Goal: Transaction & Acquisition: Subscribe to service/newsletter

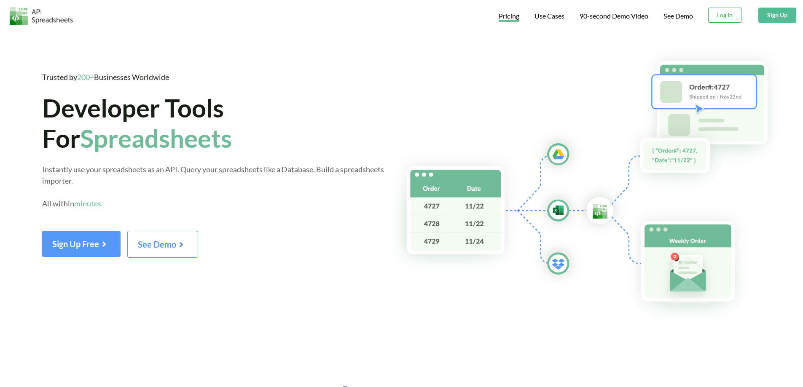
click at [509, 17] on span "Pricing" at bounding box center [509, 17] width 21 height 10
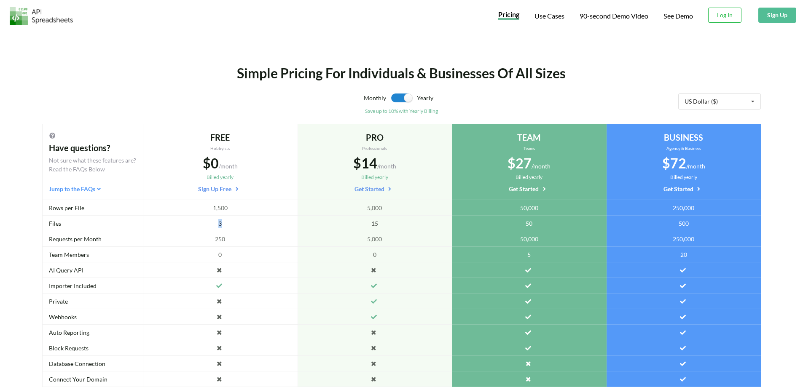
drag, startPoint x: 215, startPoint y: 224, endPoint x: 234, endPoint y: 227, distance: 18.4
click at [234, 227] on div "3" at bounding box center [220, 224] width 155 height 16
click at [217, 238] on span "250" at bounding box center [220, 239] width 10 height 9
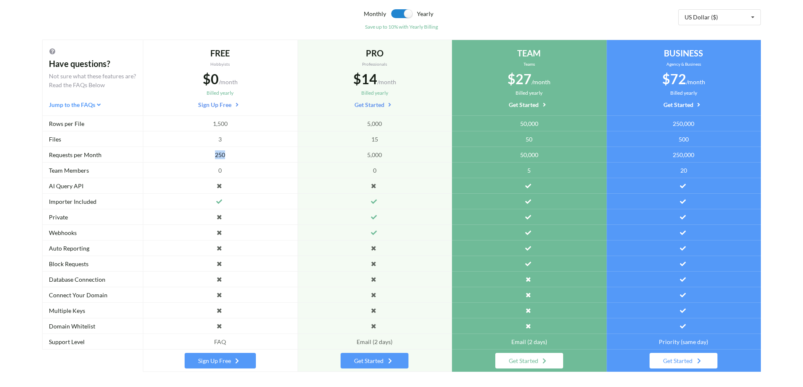
scroll to position [42, 0]
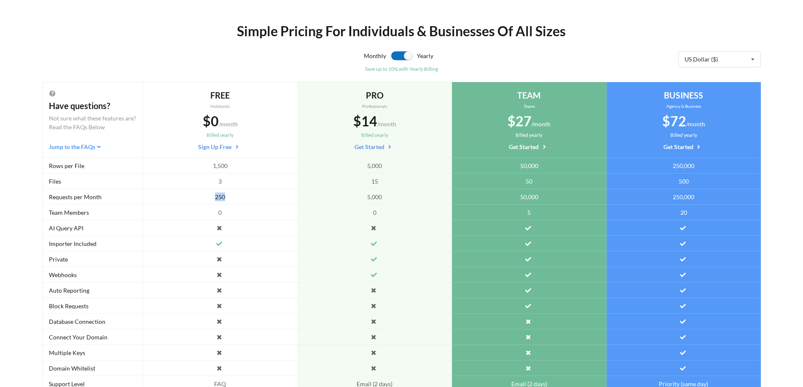
click at [399, 55] on label at bounding box center [401, 55] width 21 height 9
click at [404, 61] on div at bounding box center [401, 57] width 21 height 12
click at [407, 59] on label at bounding box center [401, 55] width 21 height 9
click at [394, 58] on label at bounding box center [401, 55] width 21 height 9
click at [407, 59] on label at bounding box center [401, 55] width 21 height 9
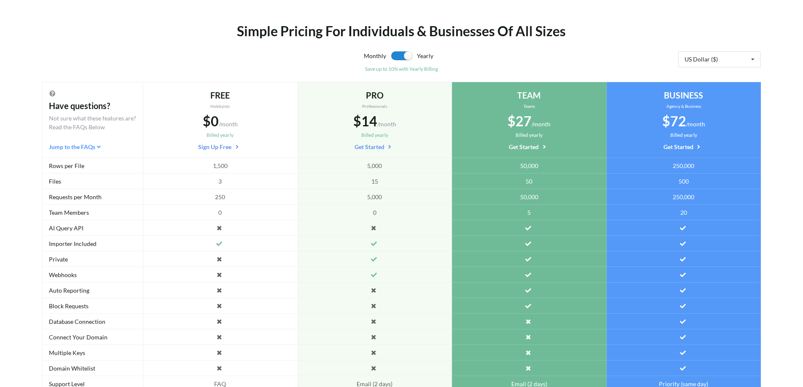
click at [389, 57] on div "Monthly Yearly" at bounding box center [401, 58] width 353 height 14
click at [401, 54] on label at bounding box center [401, 55] width 21 height 9
checkbox input "false"
click at [734, 58] on div "US Dollar ($) US Dollar ($) Indian Rupee (₹) Australian Dollar (AUD$) Brazilian…" at bounding box center [719, 59] width 83 height 16
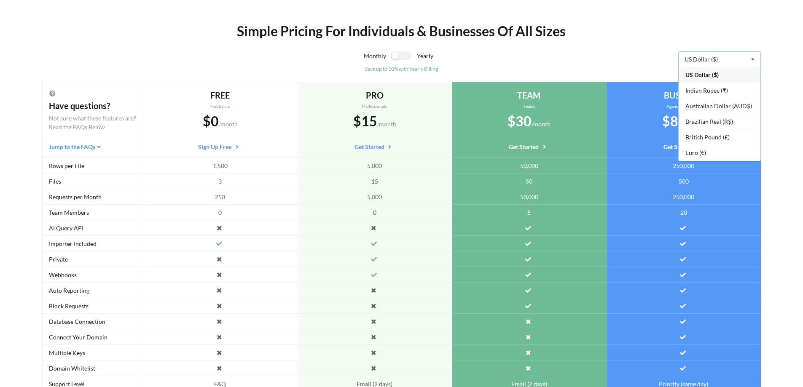
click at [625, 38] on div "Simple Pricing For Individuals & Businesses Of All Sizes" at bounding box center [401, 31] width 597 height 20
